Goal: Task Accomplishment & Management: Manage account settings

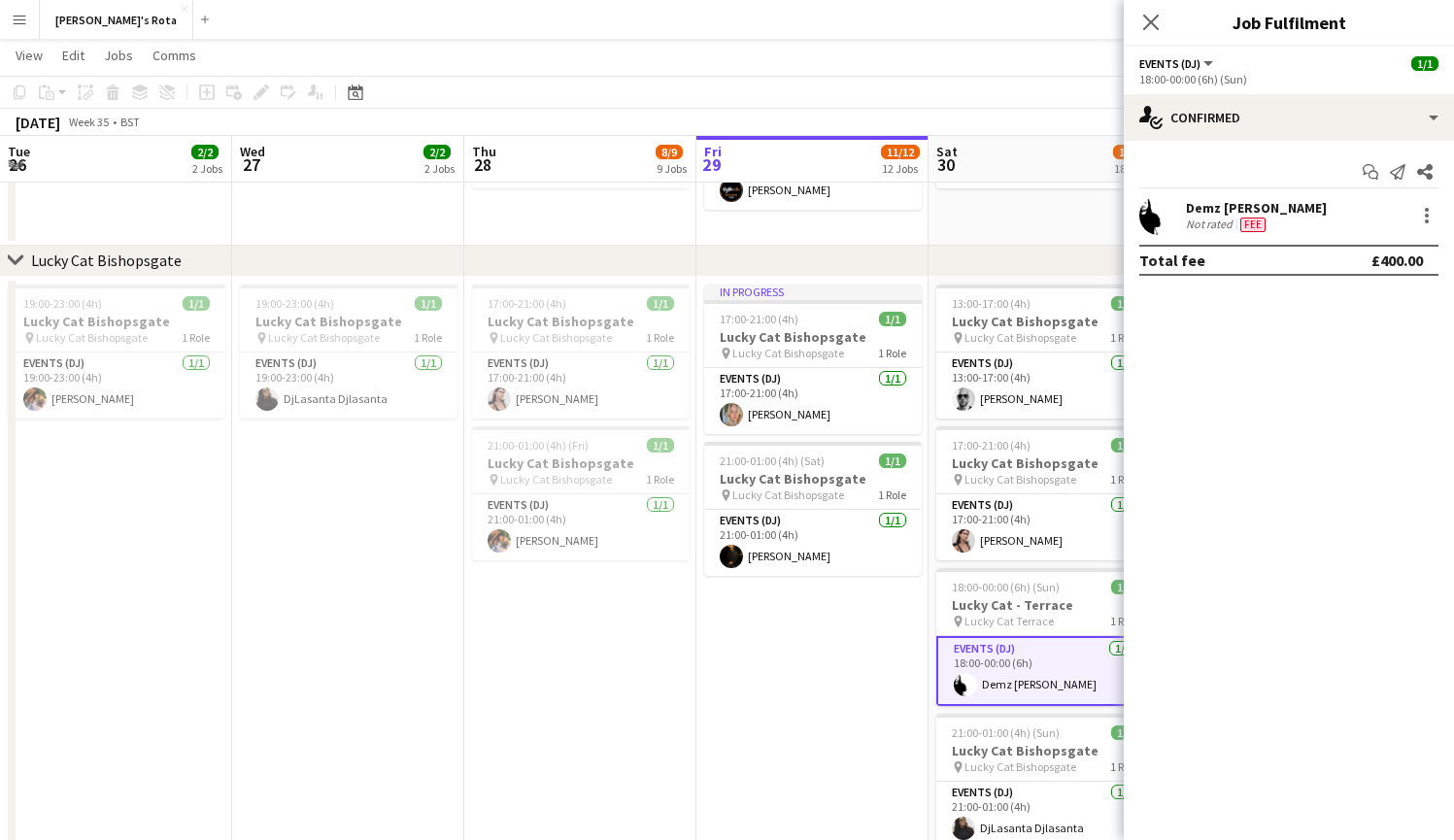
scroll to position [0, 464]
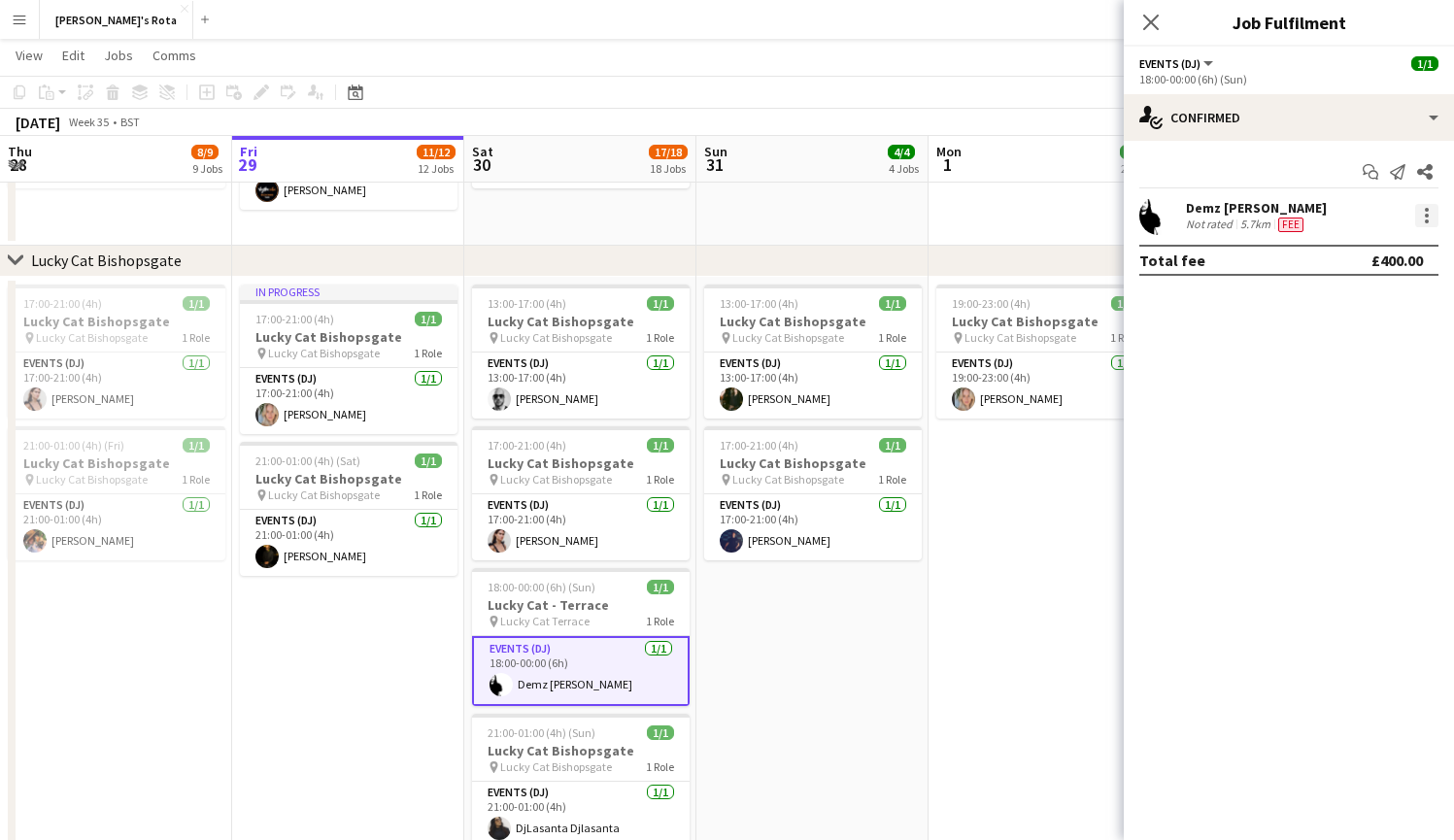
click at [1427, 210] on div at bounding box center [1427, 210] width 4 height 4
click at [1191, 216] on div at bounding box center [727, 420] width 1454 height 840
click at [1209, 215] on div "Demz [PERSON_NAME]" at bounding box center [1256, 208] width 141 height 18
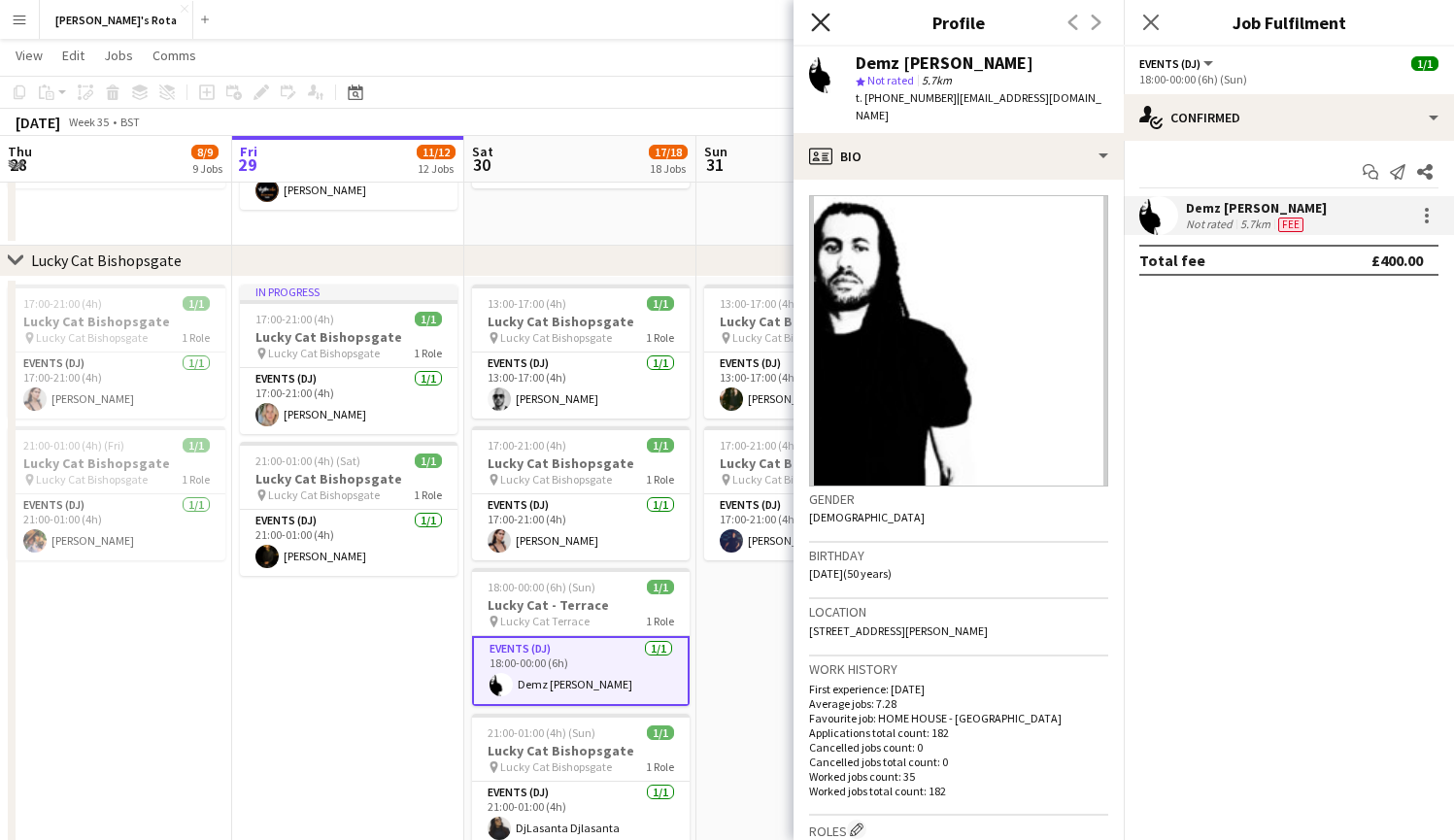
click at [822, 18] on icon "Close pop-in" at bounding box center [820, 22] width 19 height 19
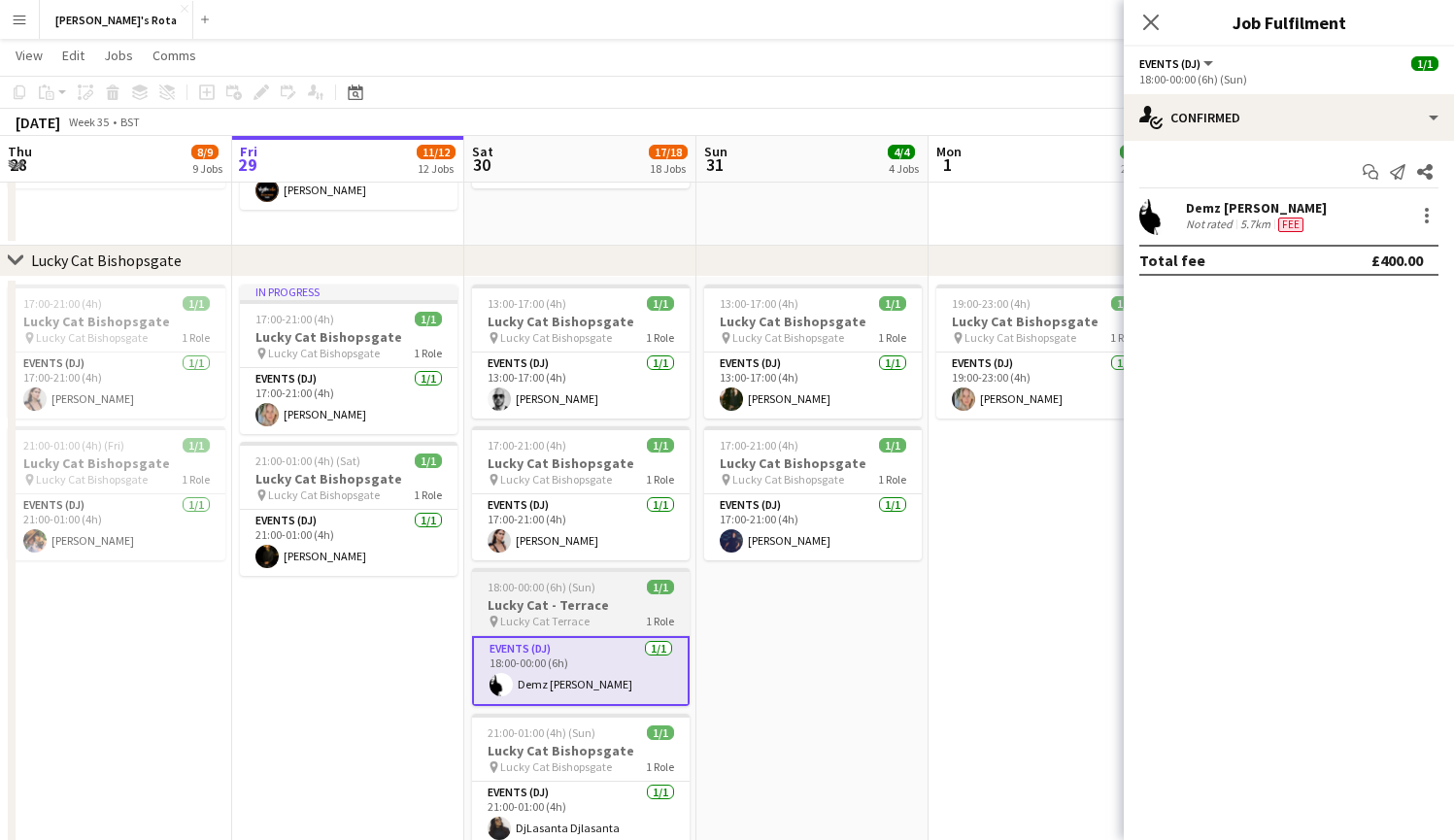
click at [594, 608] on h3 "Lucky Cat - Terrace" at bounding box center [580, 605] width 218 height 18
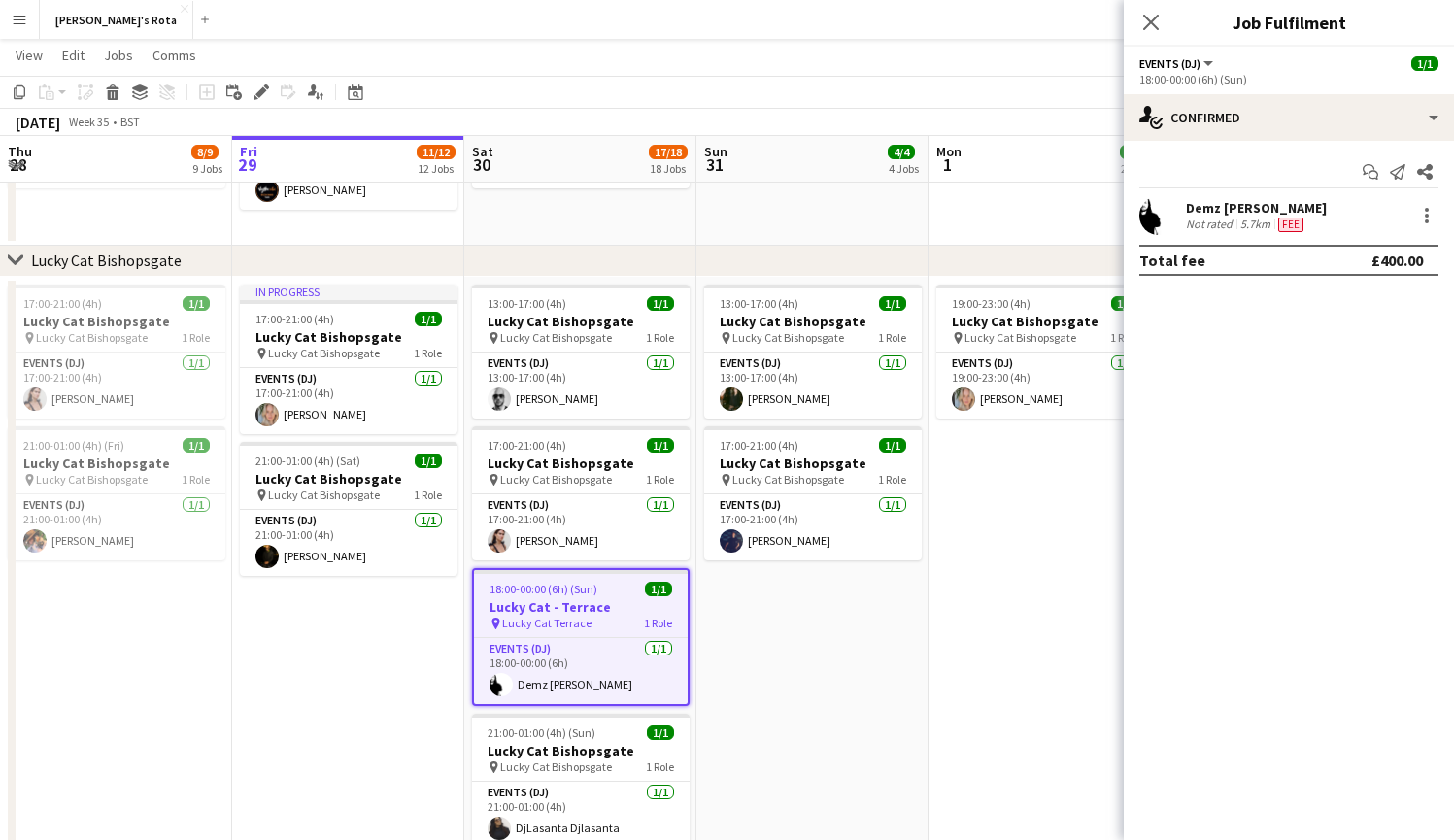
click at [1253, 210] on div "Demz [PERSON_NAME]" at bounding box center [1256, 208] width 141 height 18
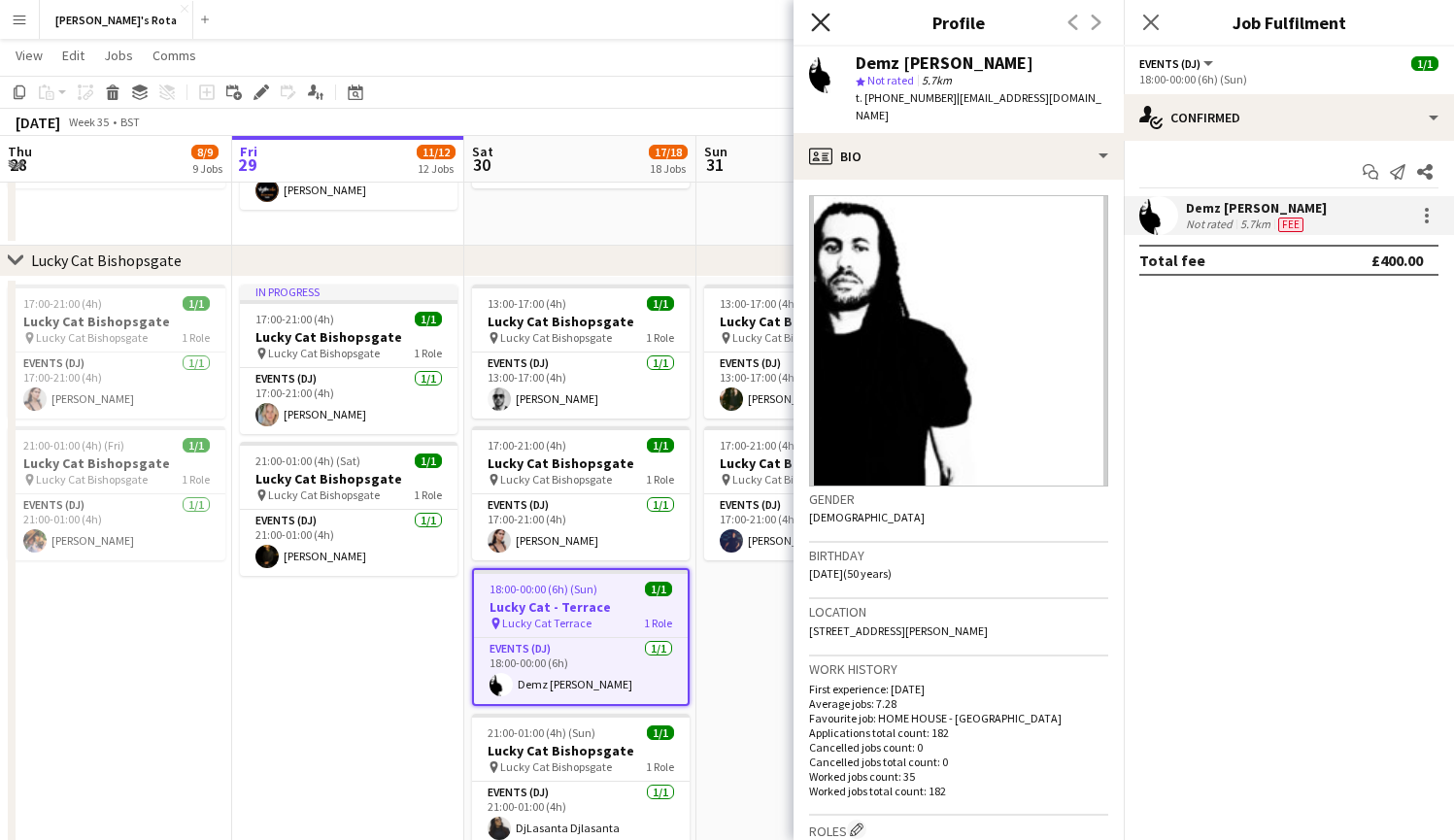
click at [821, 24] on icon at bounding box center [820, 22] width 19 height 19
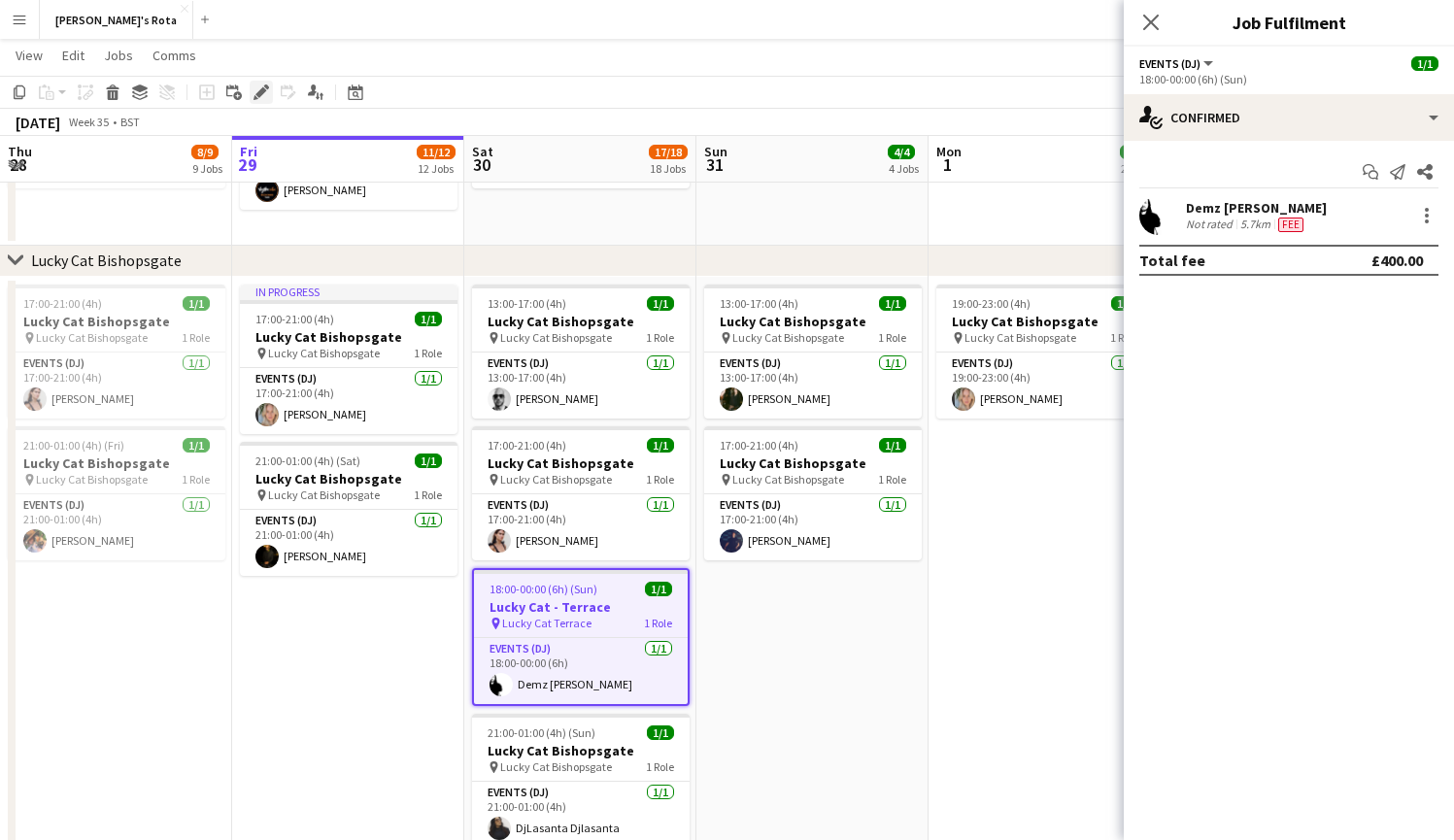
click at [253, 94] on icon "Edit" at bounding box center [261, 92] width 16 height 16
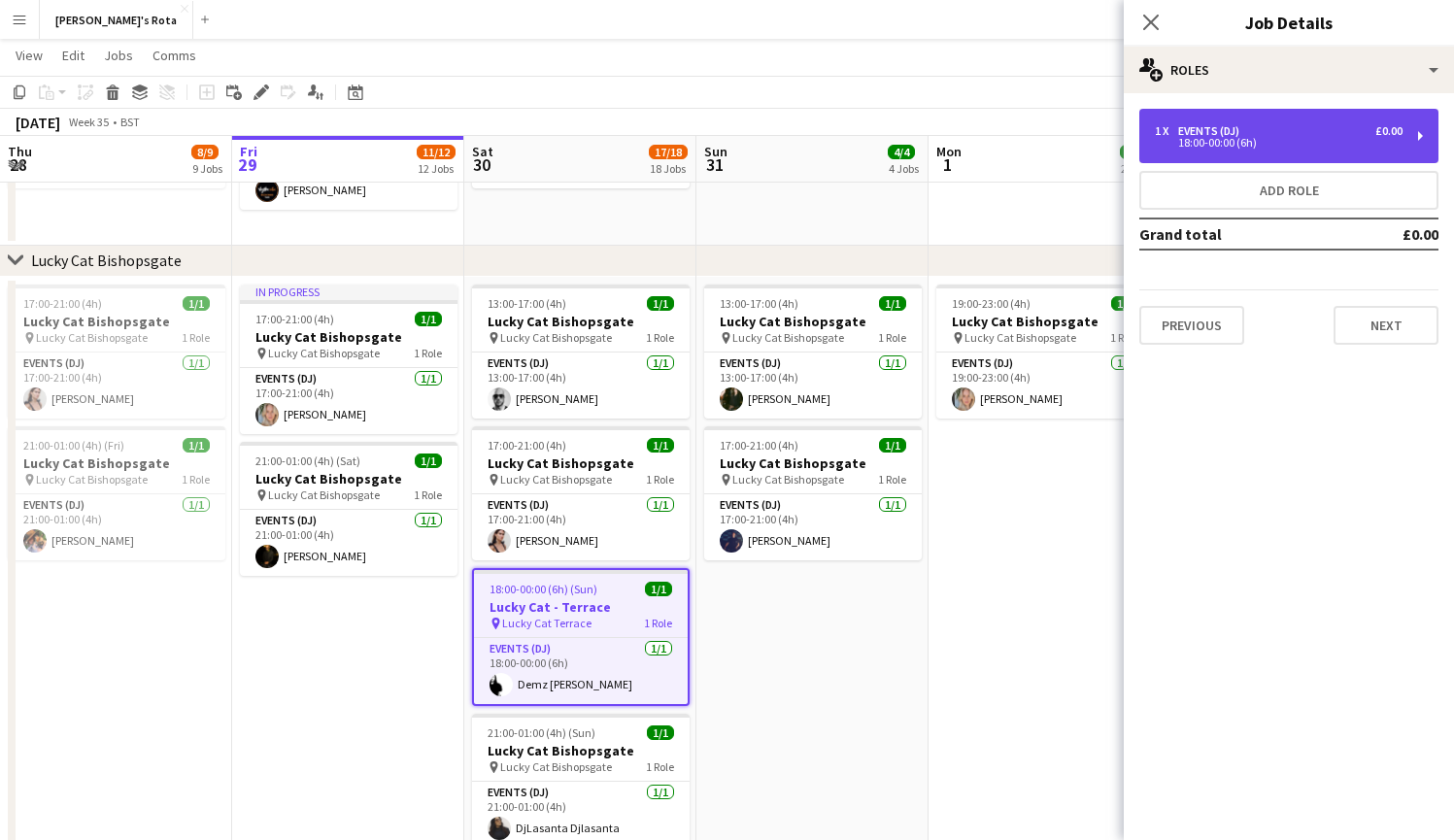
click at [1288, 140] on div "18:00-00:00 (6h)" at bounding box center [1278, 143] width 247 height 10
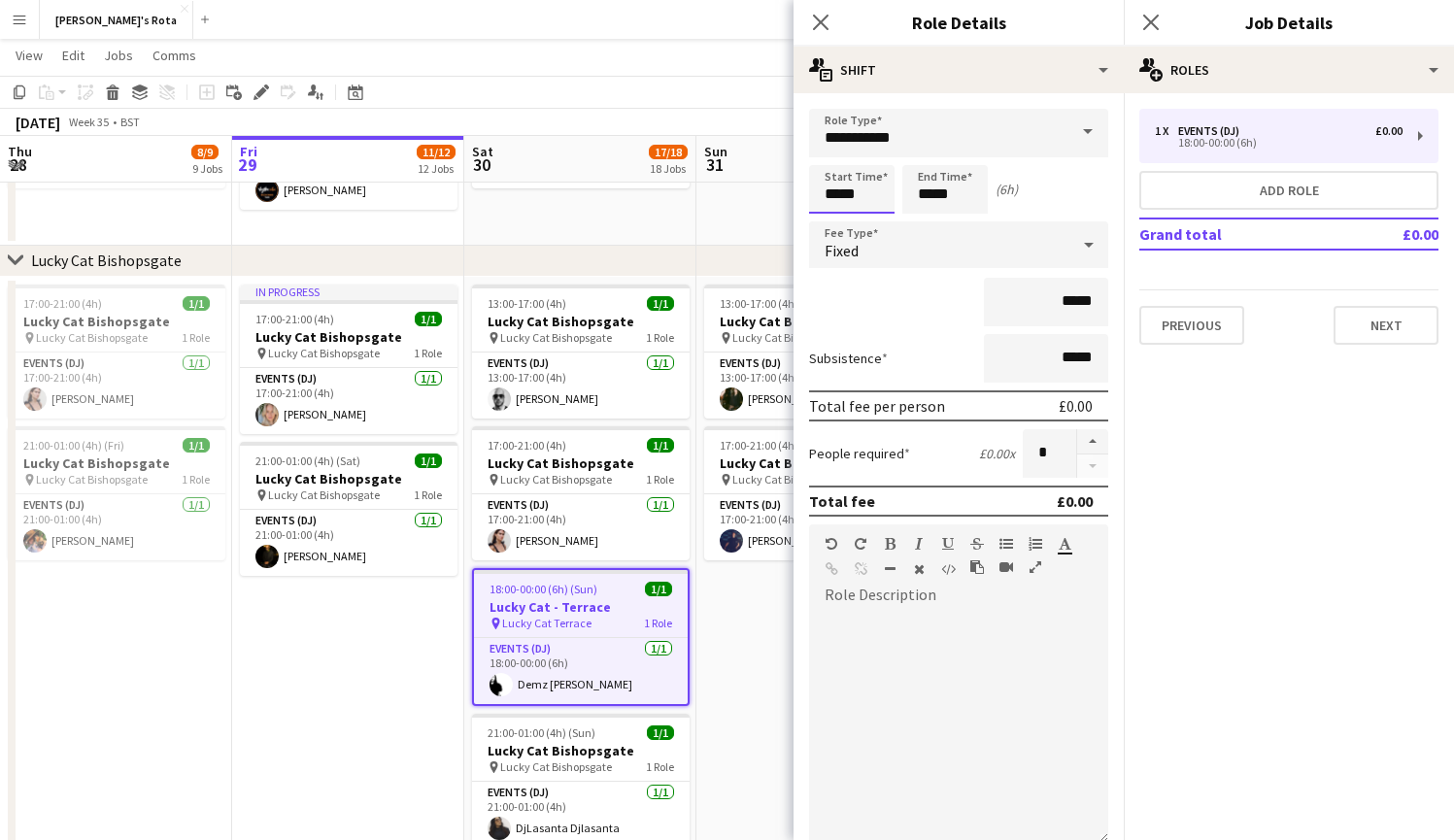
click at [834, 197] on input "*****" at bounding box center [852, 189] width 85 height 49
type input "*****"
click at [831, 148] on div at bounding box center [831, 156] width 39 height 20
click at [818, 22] on icon "Close pop-in" at bounding box center [820, 22] width 19 height 19
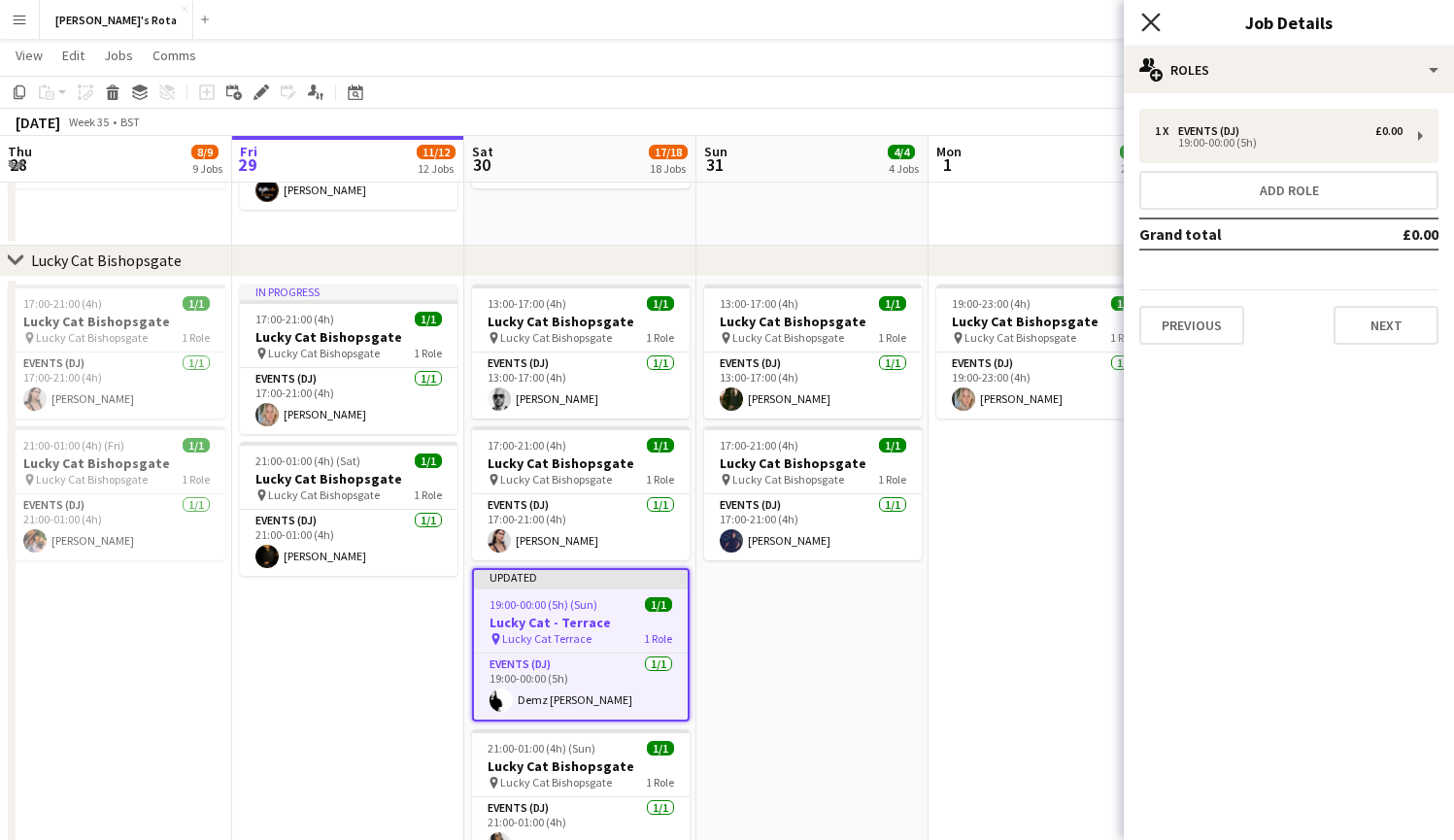
click at [1152, 17] on icon "Close pop-in" at bounding box center [1150, 22] width 19 height 19
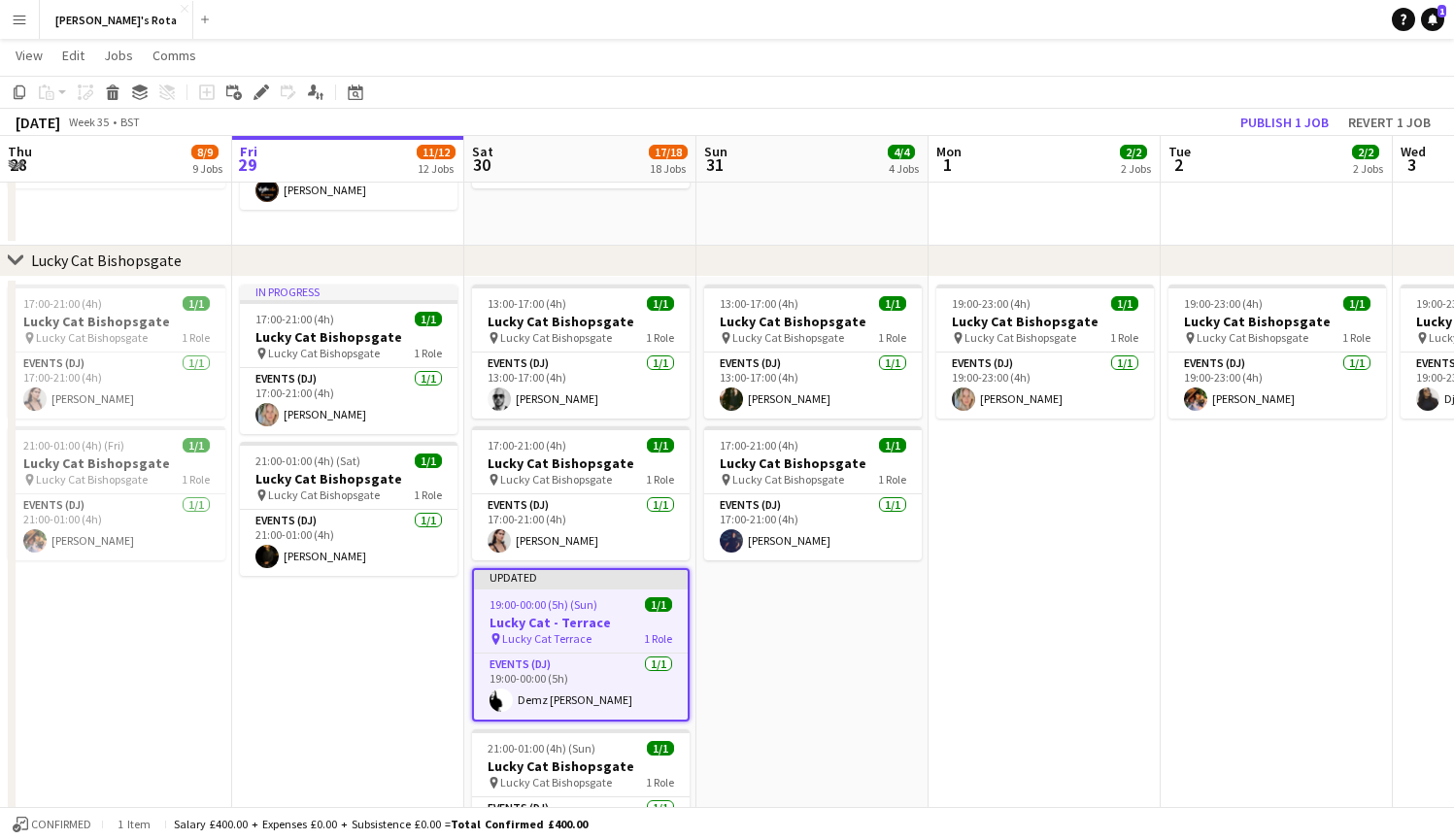
click at [587, 627] on h3 "Lucky Cat - Terrace" at bounding box center [580, 623] width 214 height 18
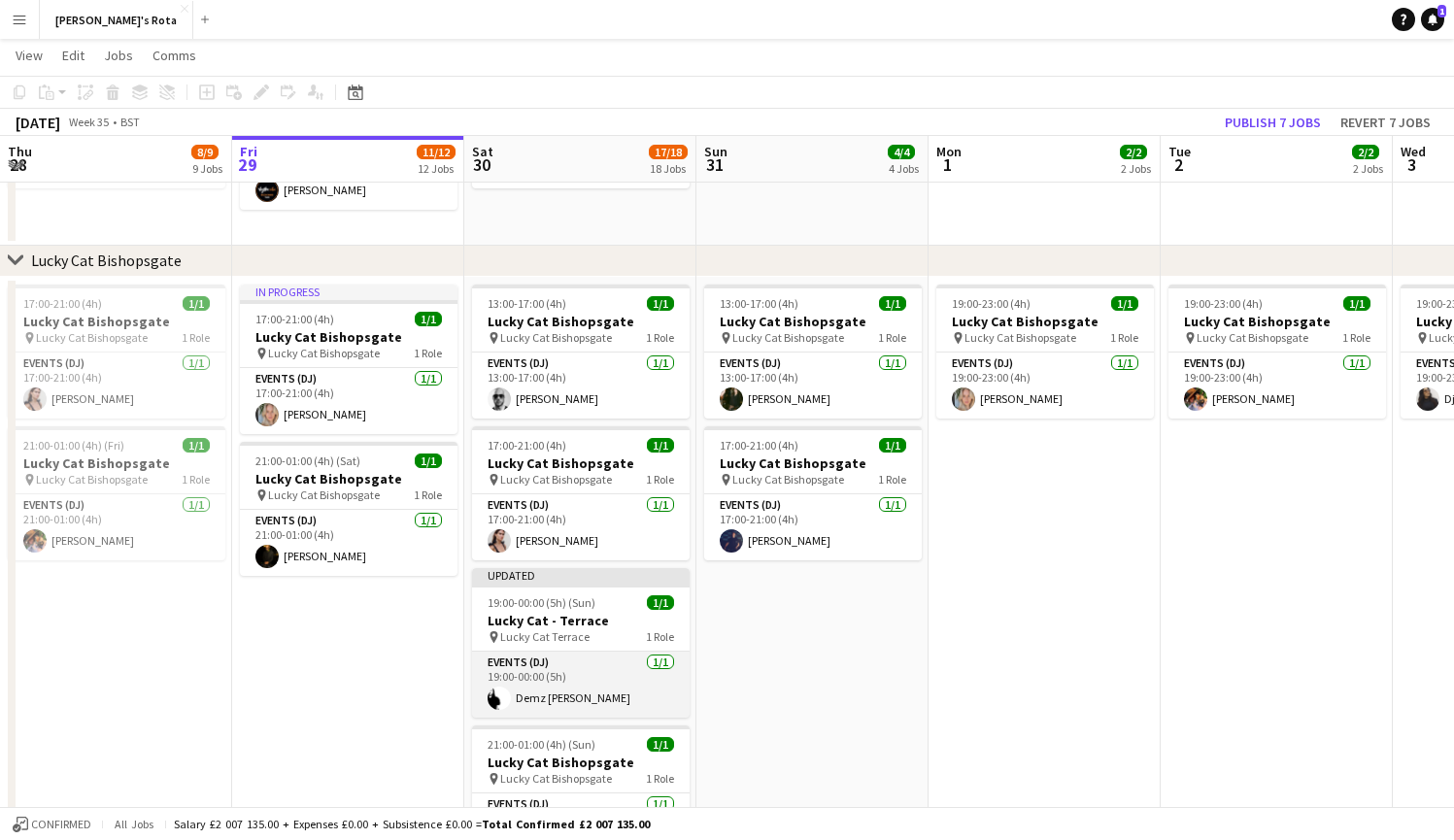
click at [584, 693] on app-card-role "Events (DJ) [DATE] 19:00-00:00 (5h) Demz [PERSON_NAME]" at bounding box center [580, 684] width 218 height 66
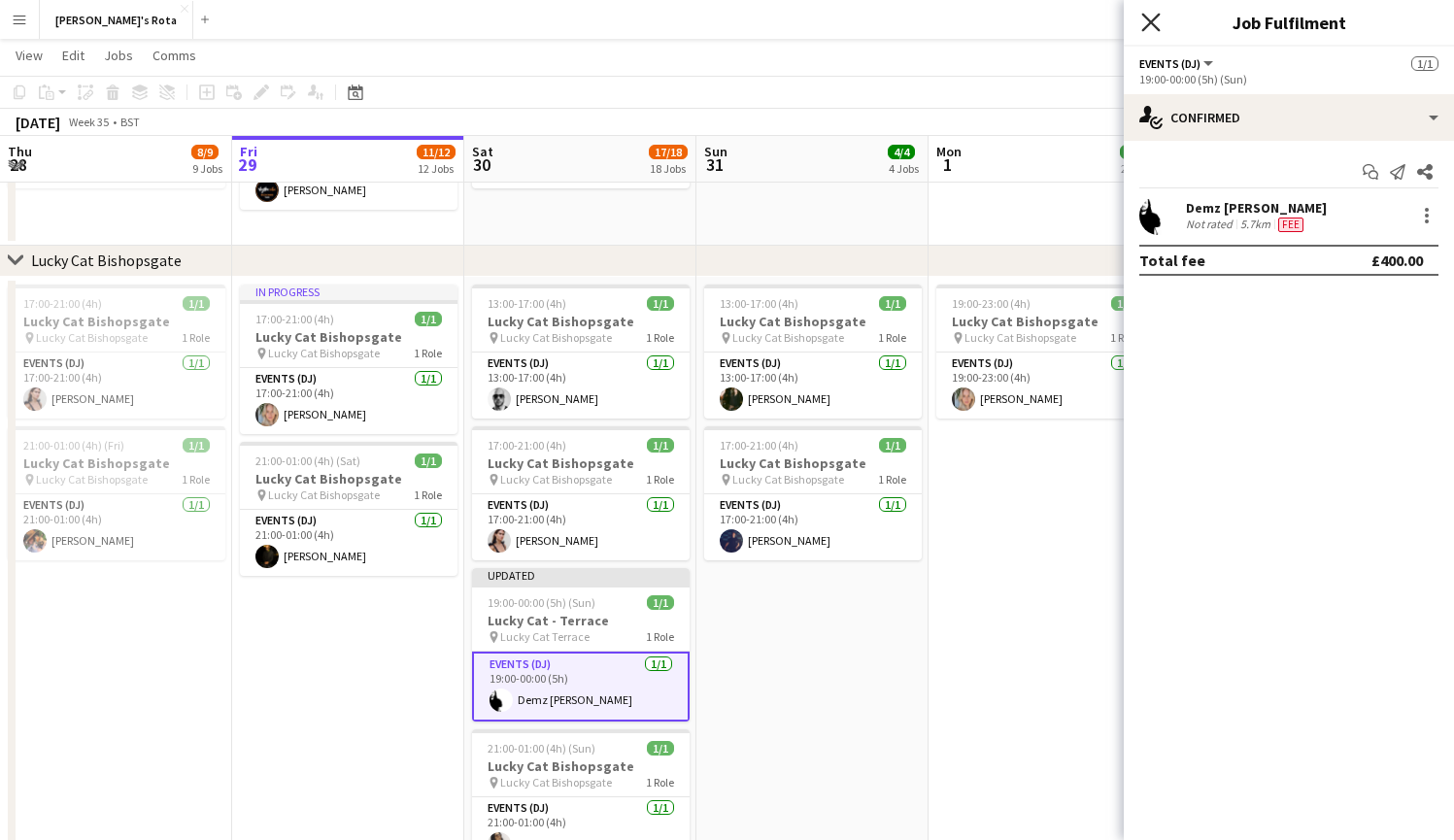
click at [1155, 21] on icon "Close pop-in" at bounding box center [1150, 22] width 19 height 19
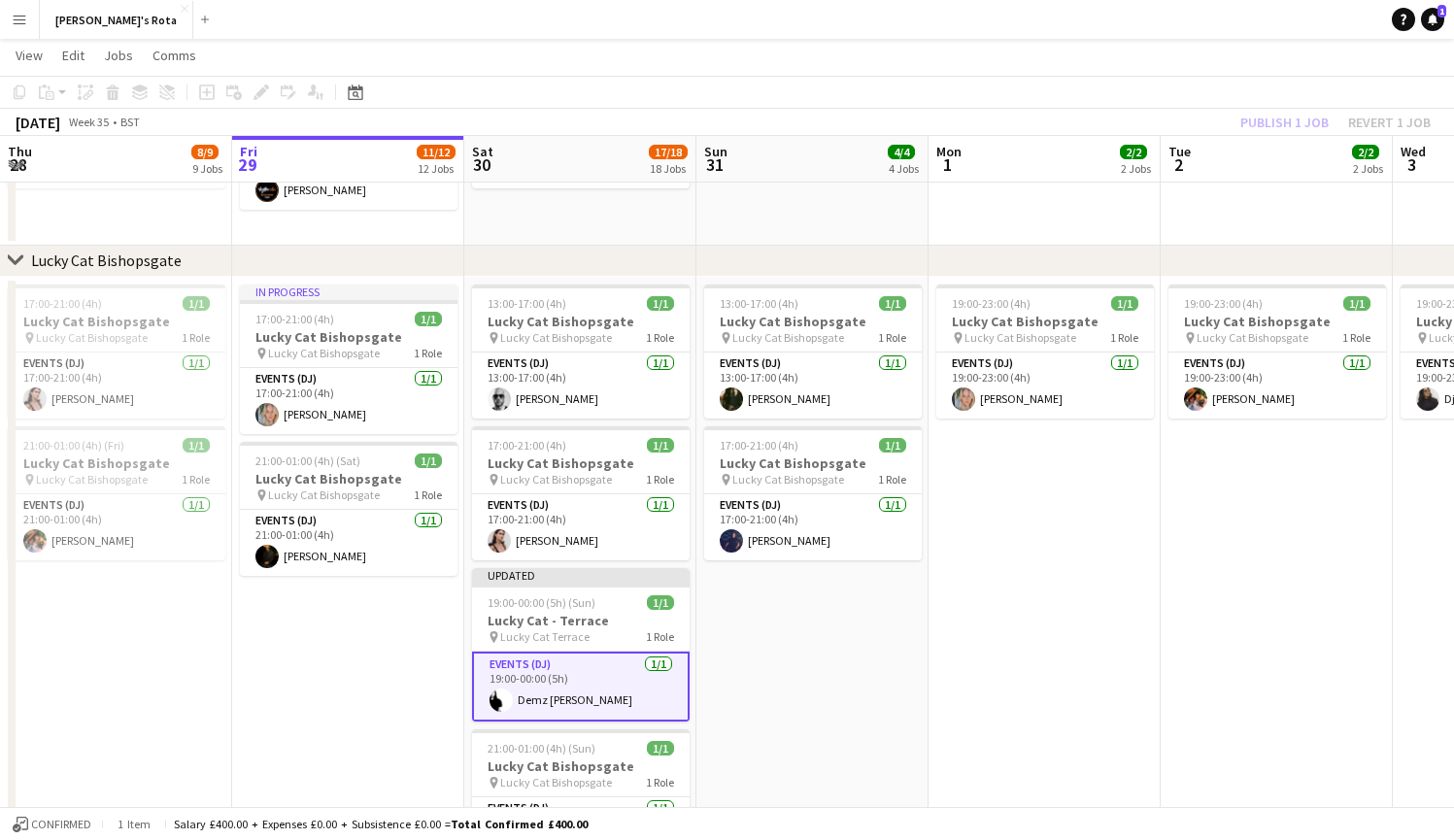
click at [604, 673] on app-card-role "Events (DJ) [DATE] 19:00-00:00 (5h) Demz [PERSON_NAME]" at bounding box center [580, 686] width 218 height 70
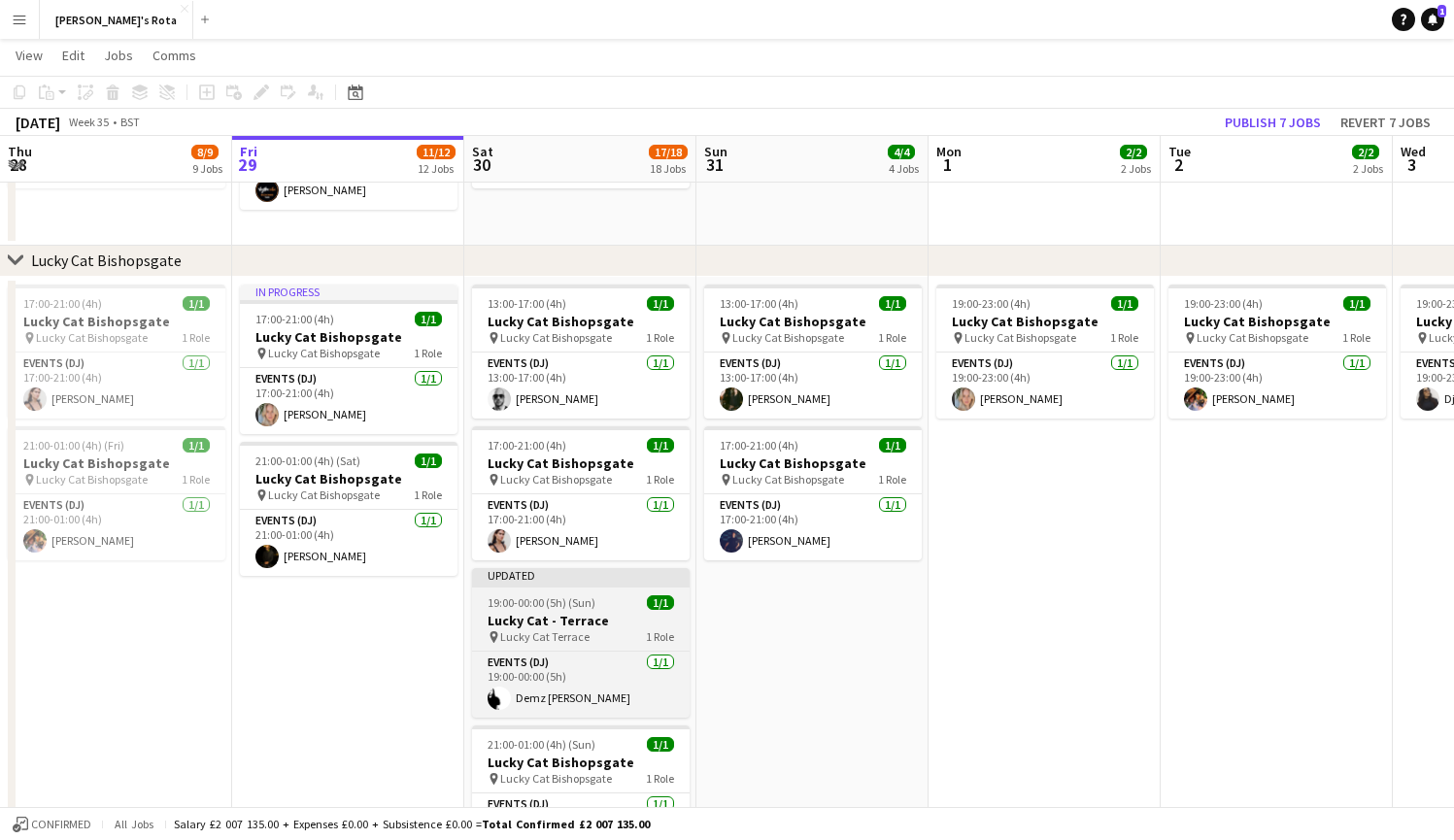
click at [602, 634] on div "pin Lucky Cat Terrace 1 Role" at bounding box center [580, 637] width 218 height 16
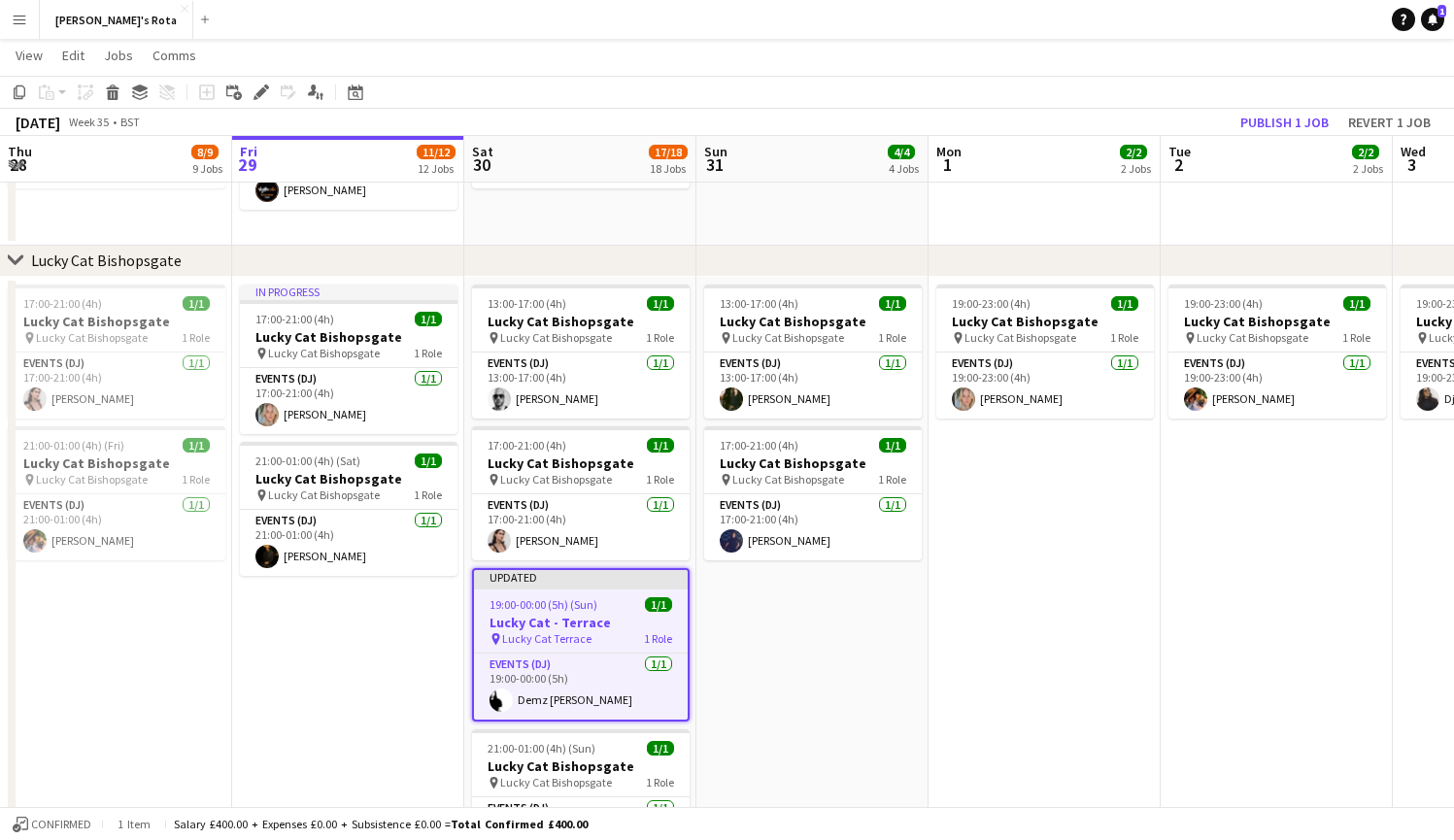
click at [1272, 108] on app-toolbar "Copy Paste Paste Command V Paste with crew Command Shift V Paste linked Job [GE…" at bounding box center [727, 91] width 1454 height 33
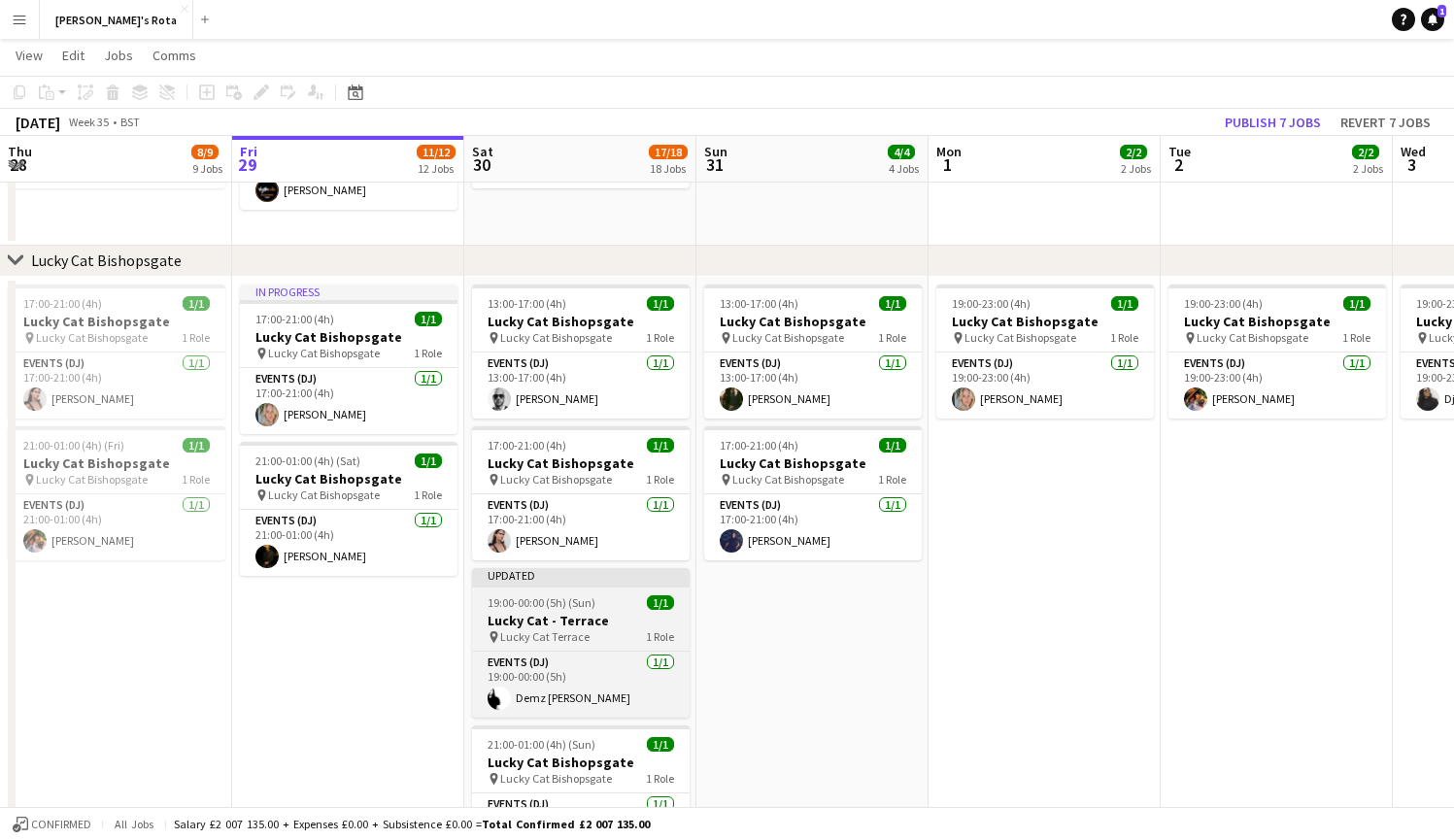
click at [570, 601] on span "19:00-00:00 (5h) (Sun)" at bounding box center [541, 602] width 108 height 15
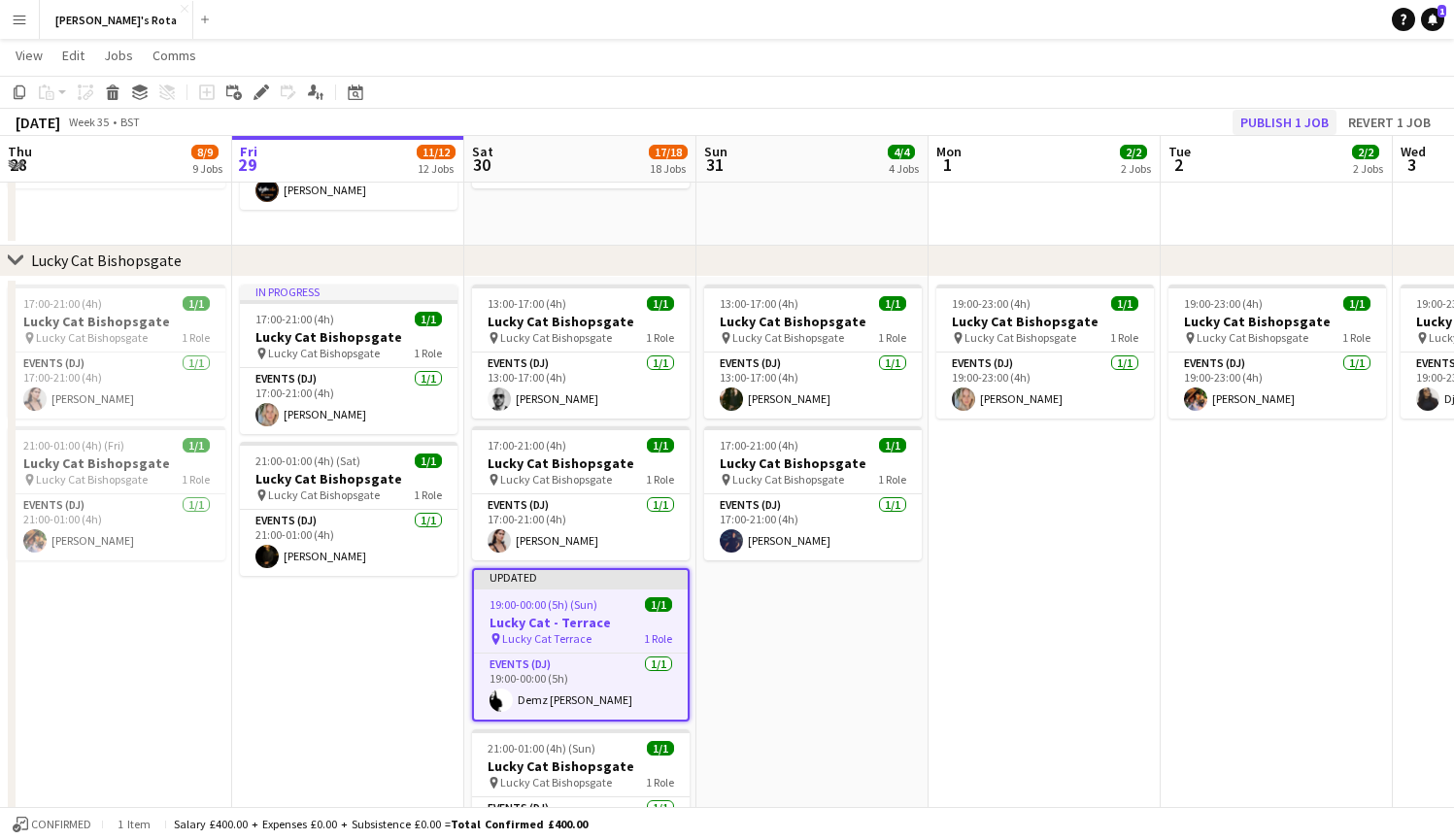
click at [1260, 116] on button "Publish 1 job" at bounding box center [1284, 122] width 104 height 25
